Goal: Task Accomplishment & Management: Manage account settings

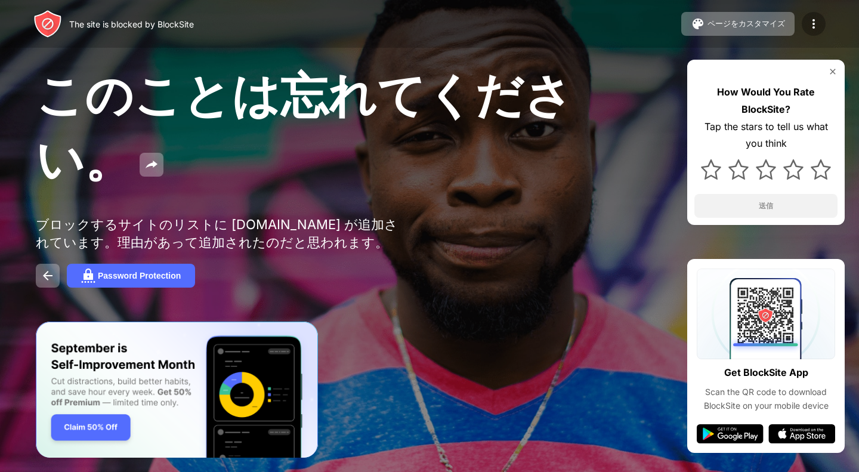
click at [815, 17] on img at bounding box center [814, 24] width 14 height 14
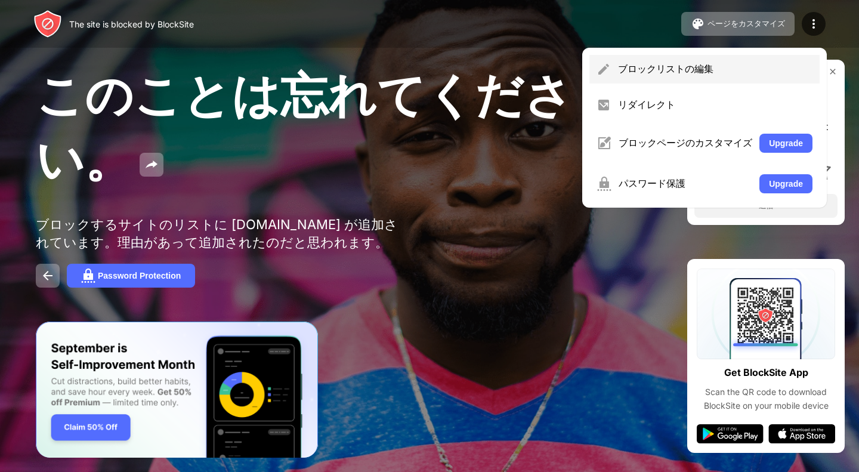
click at [745, 67] on div "ブロックリストの編集" at bounding box center [715, 69] width 195 height 13
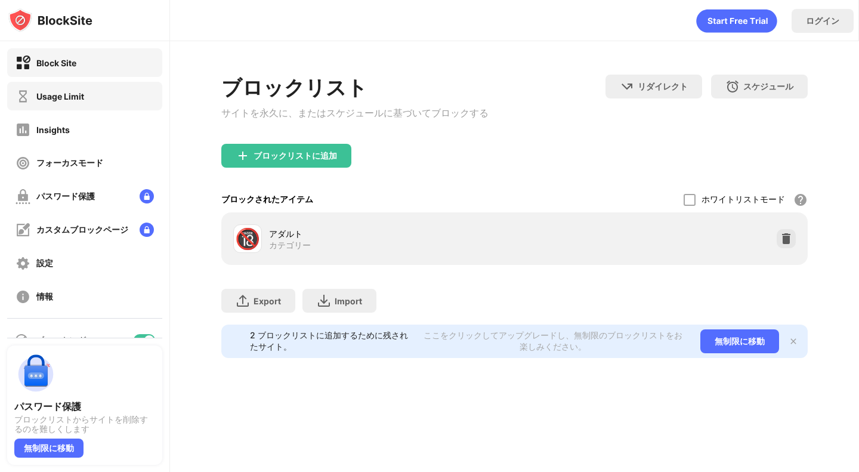
click at [106, 104] on div "Usage Limit" at bounding box center [84, 96] width 155 height 29
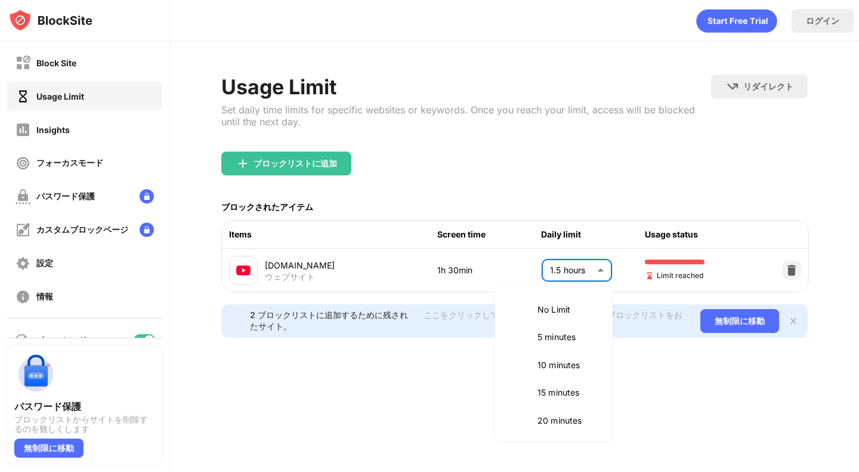
click at [569, 269] on body "Block Site Usage Limit Insights フォーカスモード パスワード保護 カスタムブロックページ 設定 情報 ブロッキング パスワード…" at bounding box center [429, 236] width 859 height 472
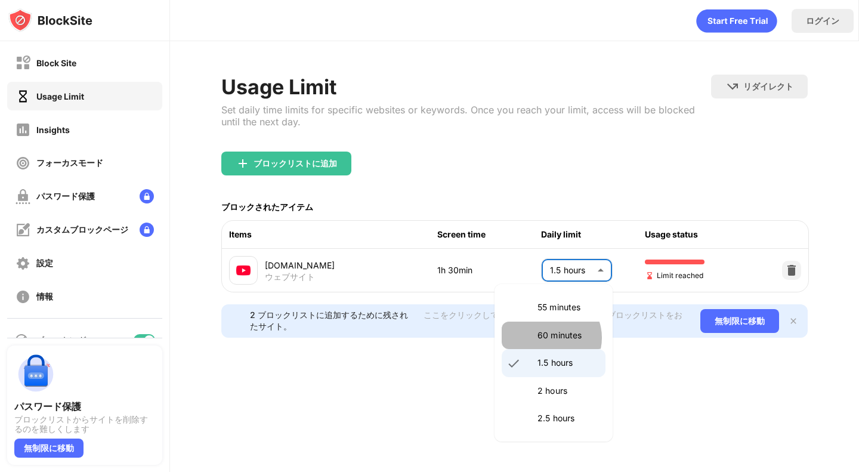
click at [550, 337] on p "60 minutes" at bounding box center [568, 335] width 61 height 13
type input "**"
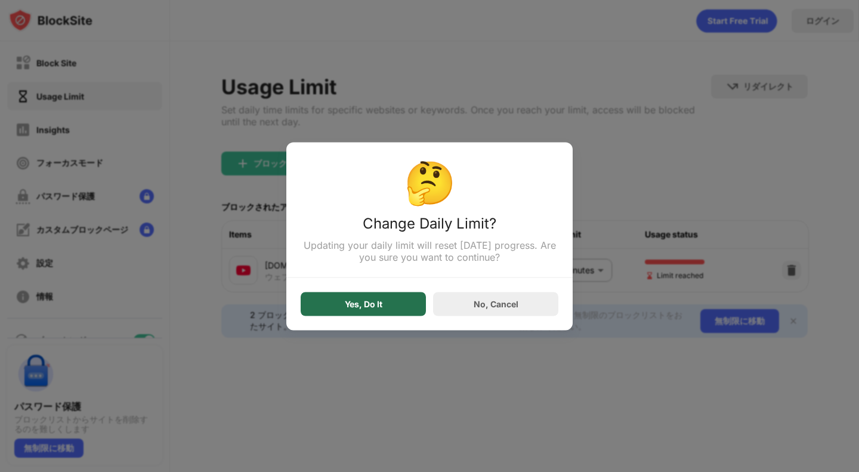
click at [356, 299] on div "Yes, Do It" at bounding box center [363, 304] width 125 height 24
